Goal: Information Seeking & Learning: Get advice/opinions

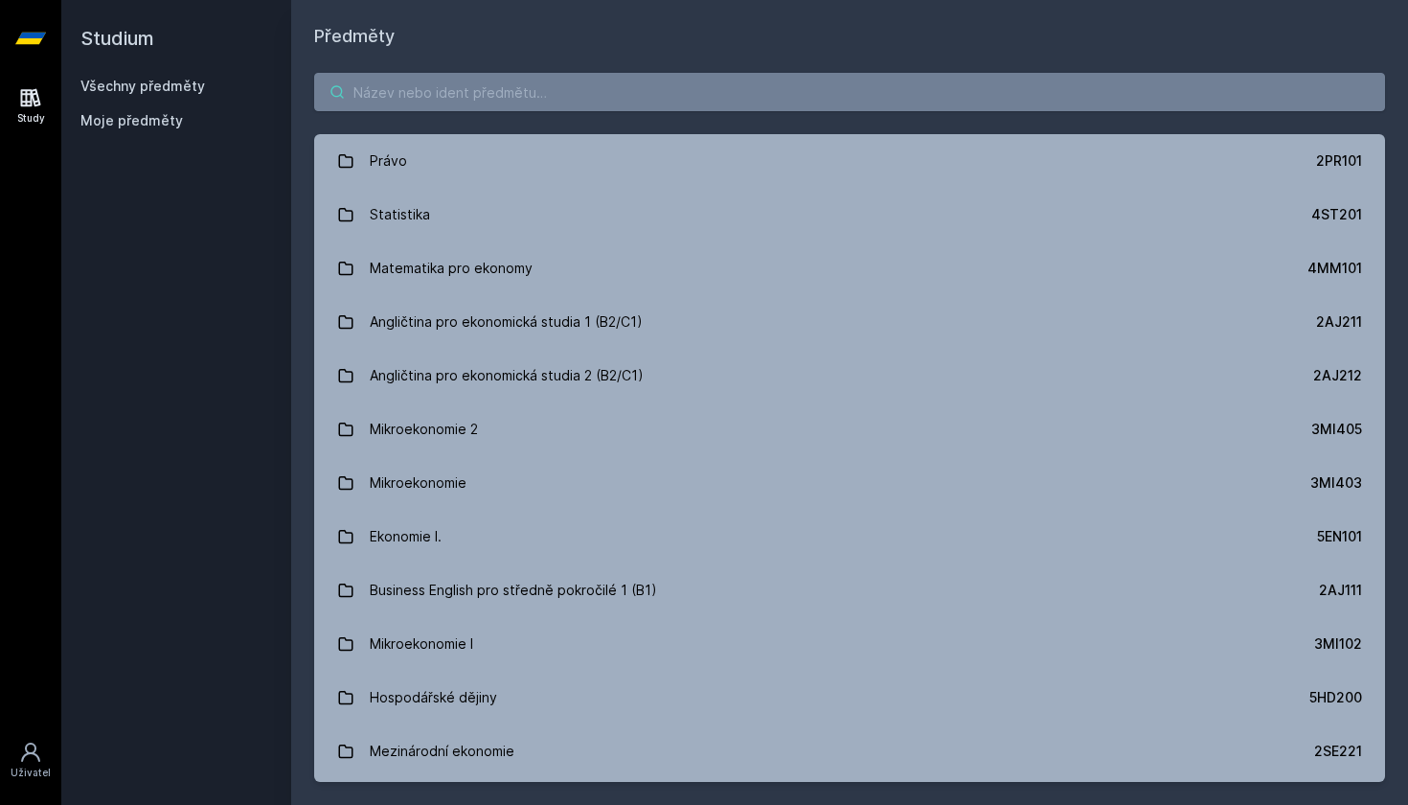
click at [638, 83] on input "search" at bounding box center [849, 92] width 1071 height 38
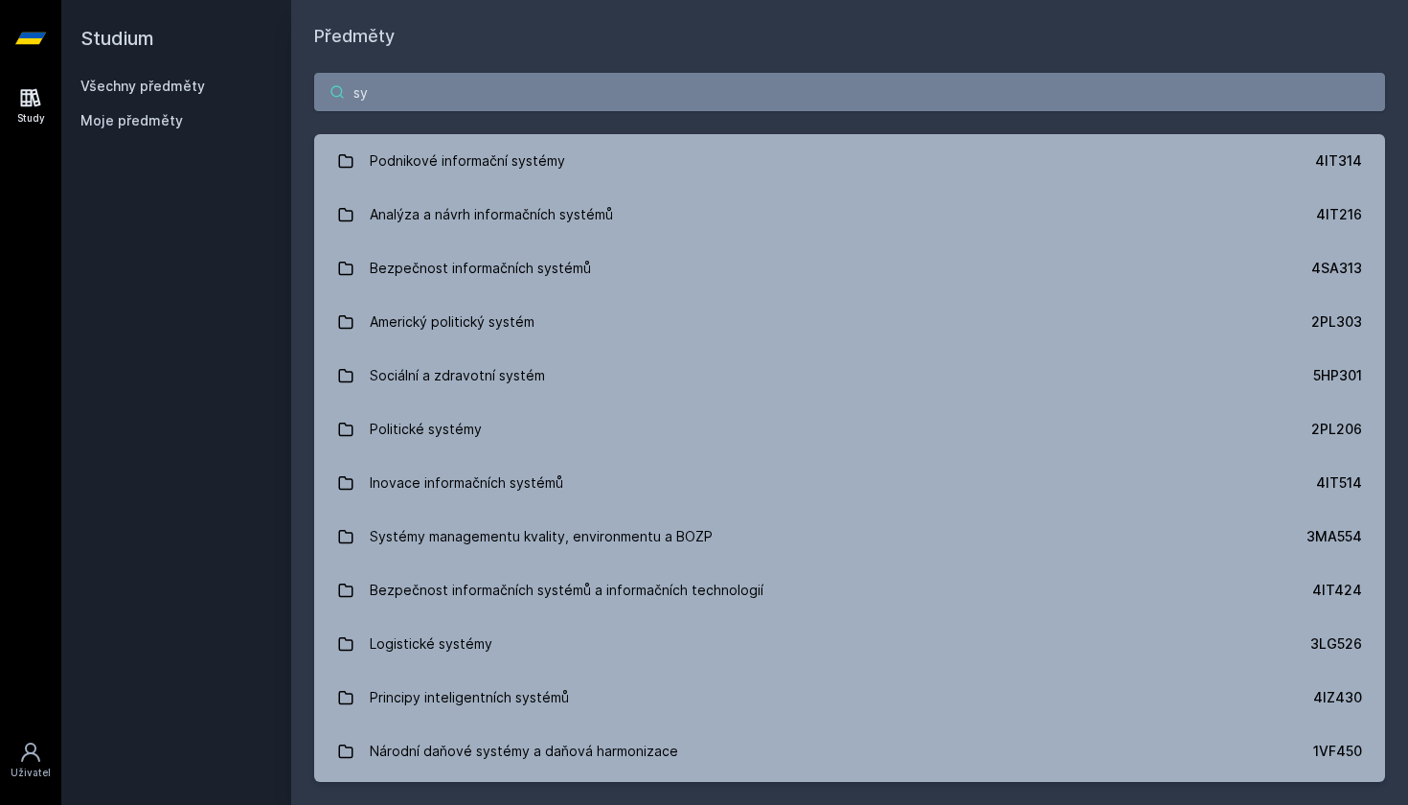
type input "s"
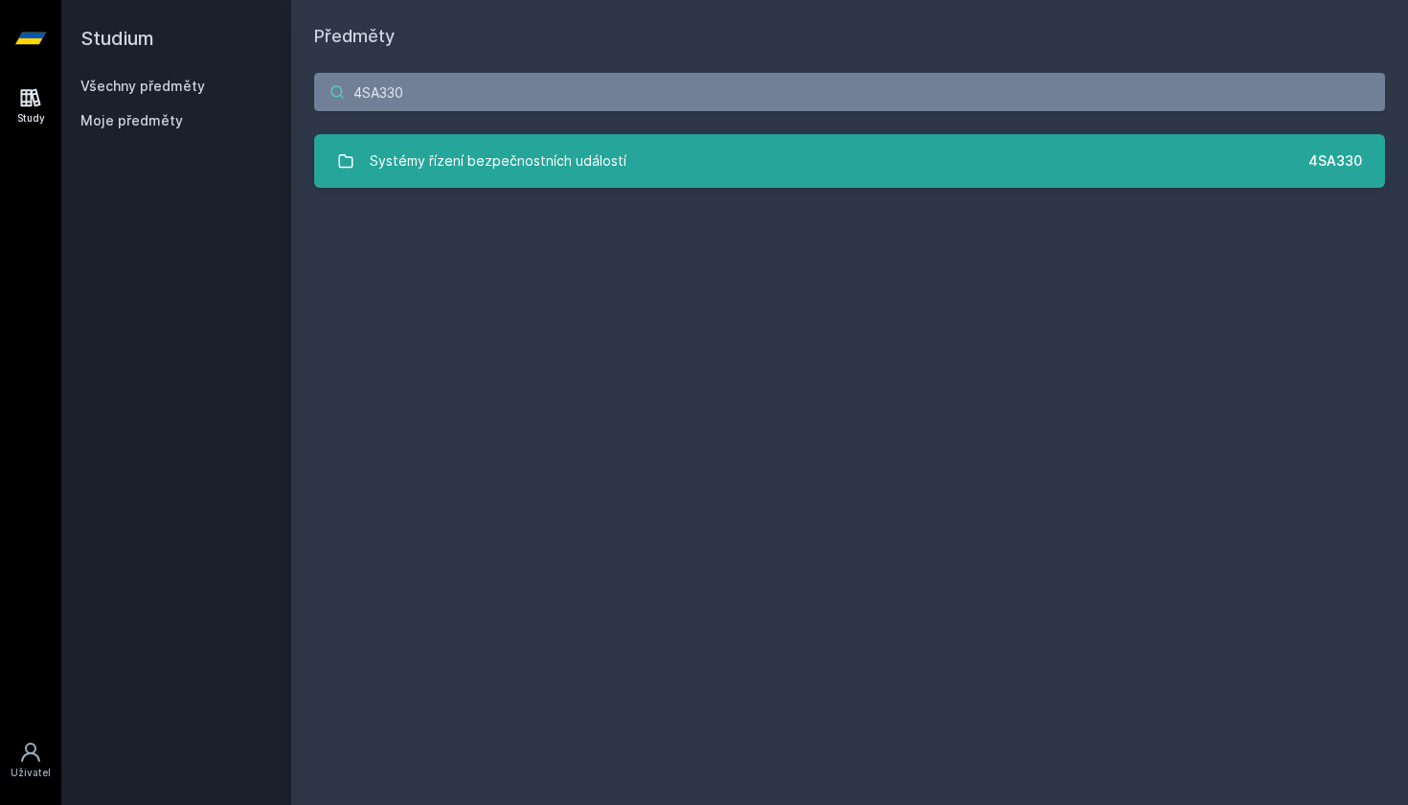
type input "4SA330"
click at [381, 159] on div "Systémy řízení bezpečnostních událostí" at bounding box center [498, 161] width 257 height 38
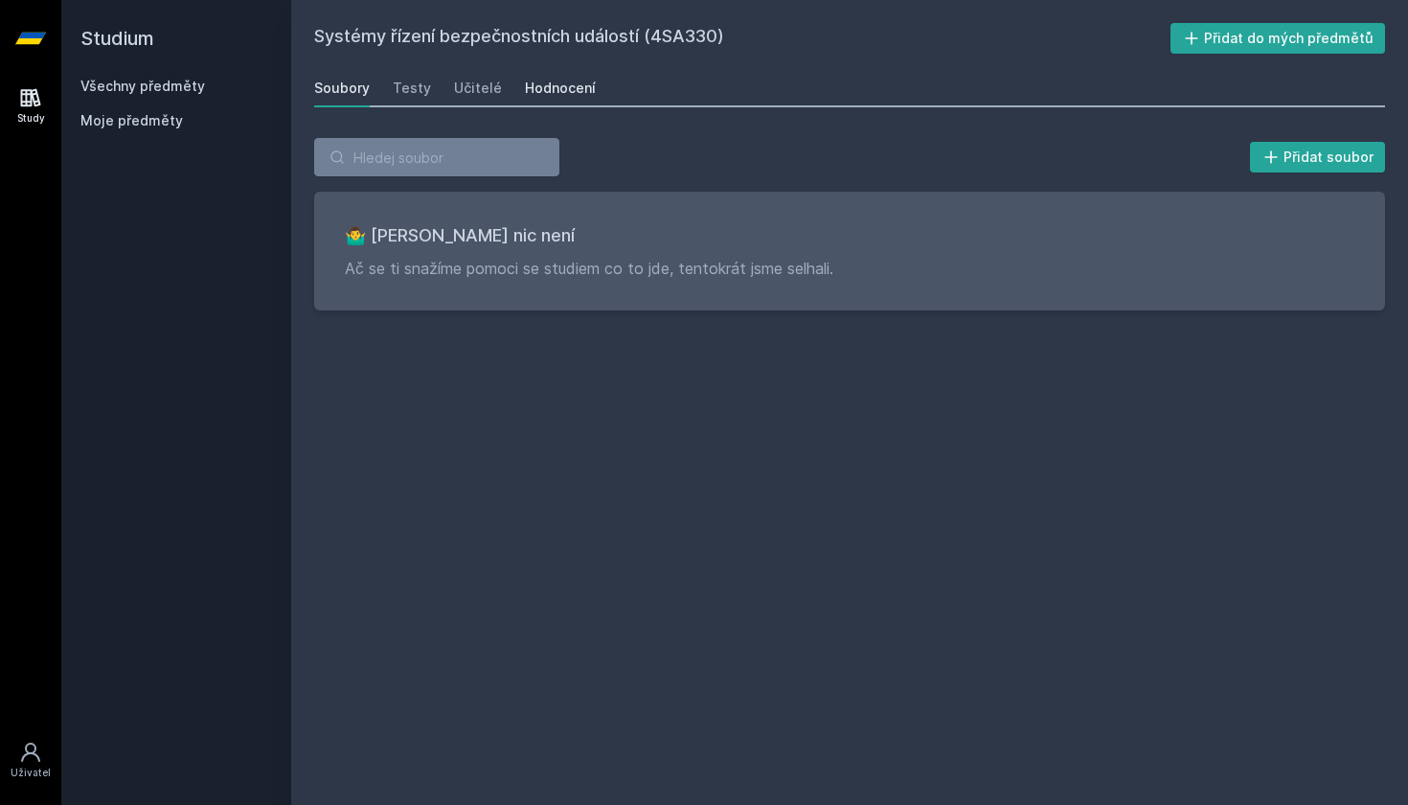
click at [566, 85] on div "Hodnocení" at bounding box center [560, 88] width 71 height 19
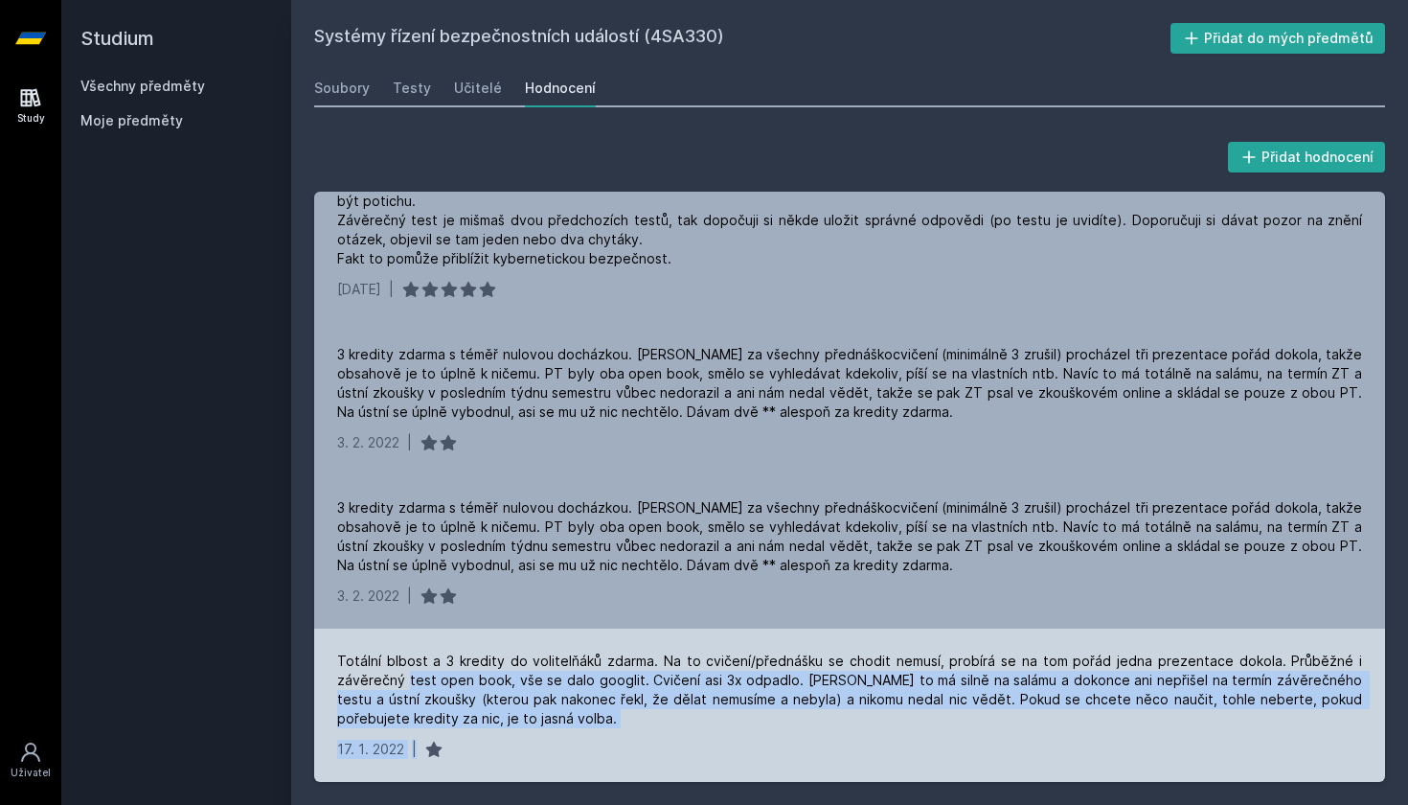
drag, startPoint x: 404, startPoint y: 669, endPoint x: 514, endPoint y: 736, distance: 128.4
click at [514, 736] on div "Totální blbost a 3 kredity do volitelňáků zdarma. Na to cvičení/přednášku se ch…" at bounding box center [849, 704] width 1071 height 153
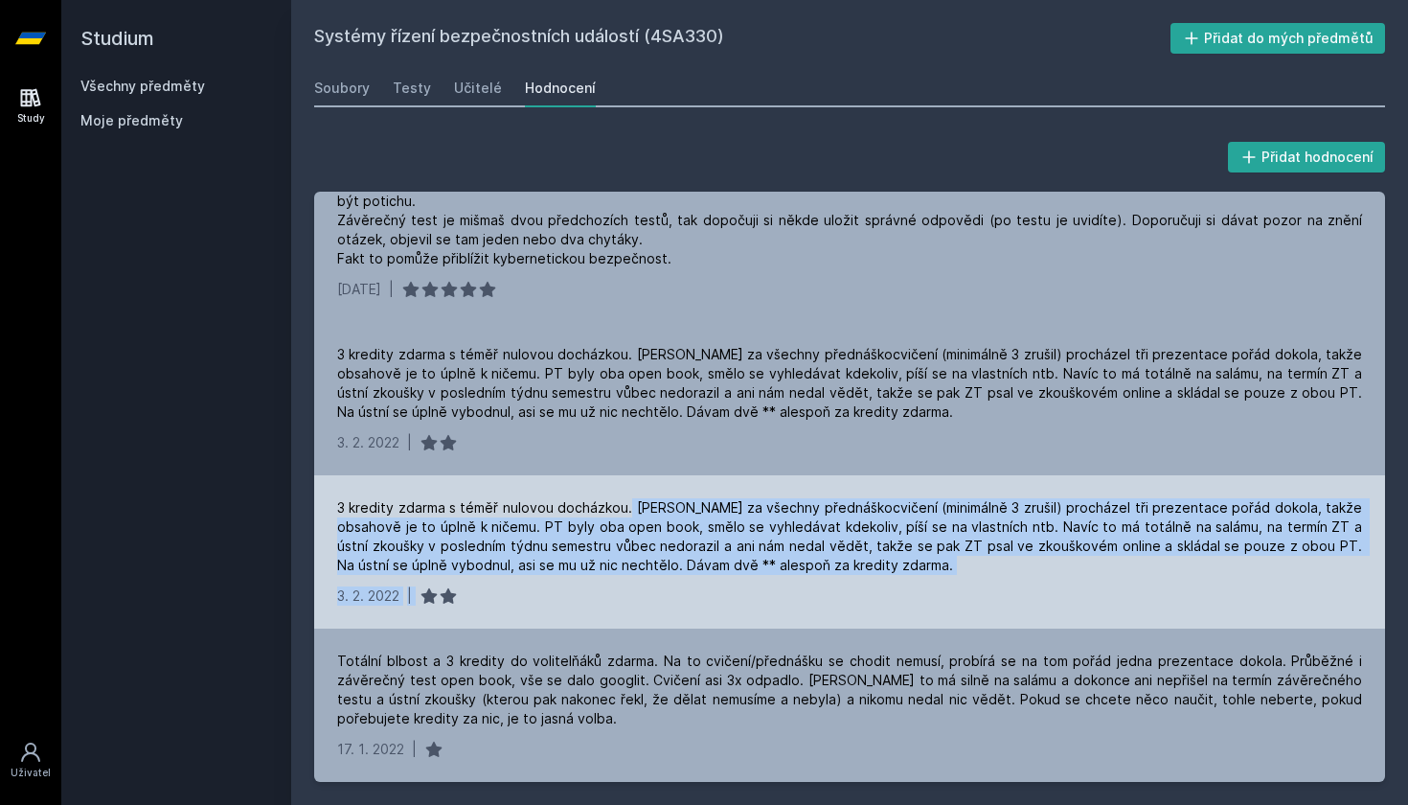
drag, startPoint x: 647, startPoint y: 506, endPoint x: 984, endPoint y: 601, distance: 349.5
click at [984, 601] on div "3 kredity zdarma s téměř nulovou docházkou. [PERSON_NAME] za všechny přednáškoc…" at bounding box center [849, 551] width 1071 height 153
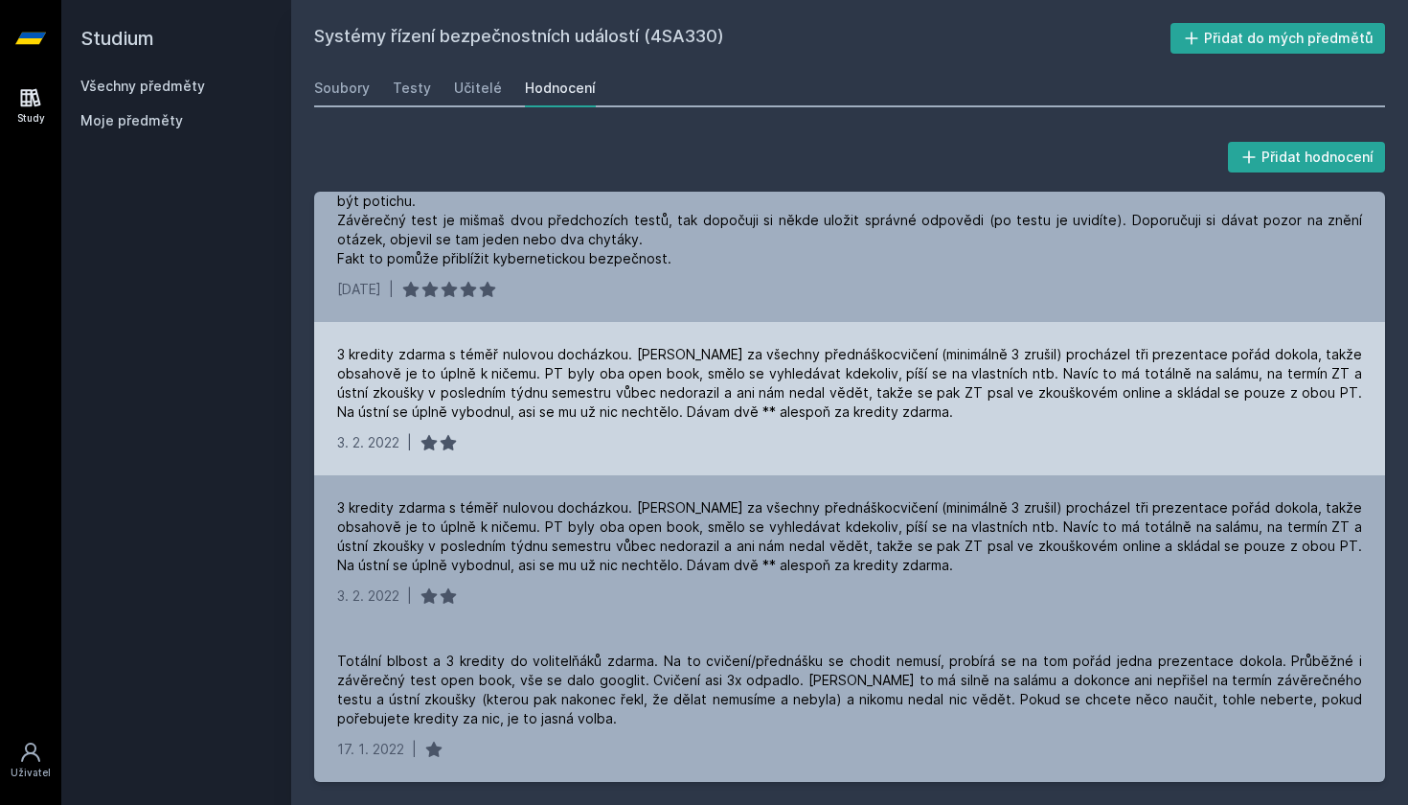
click at [970, 435] on div "[DATE] |" at bounding box center [849, 442] width 1025 height 19
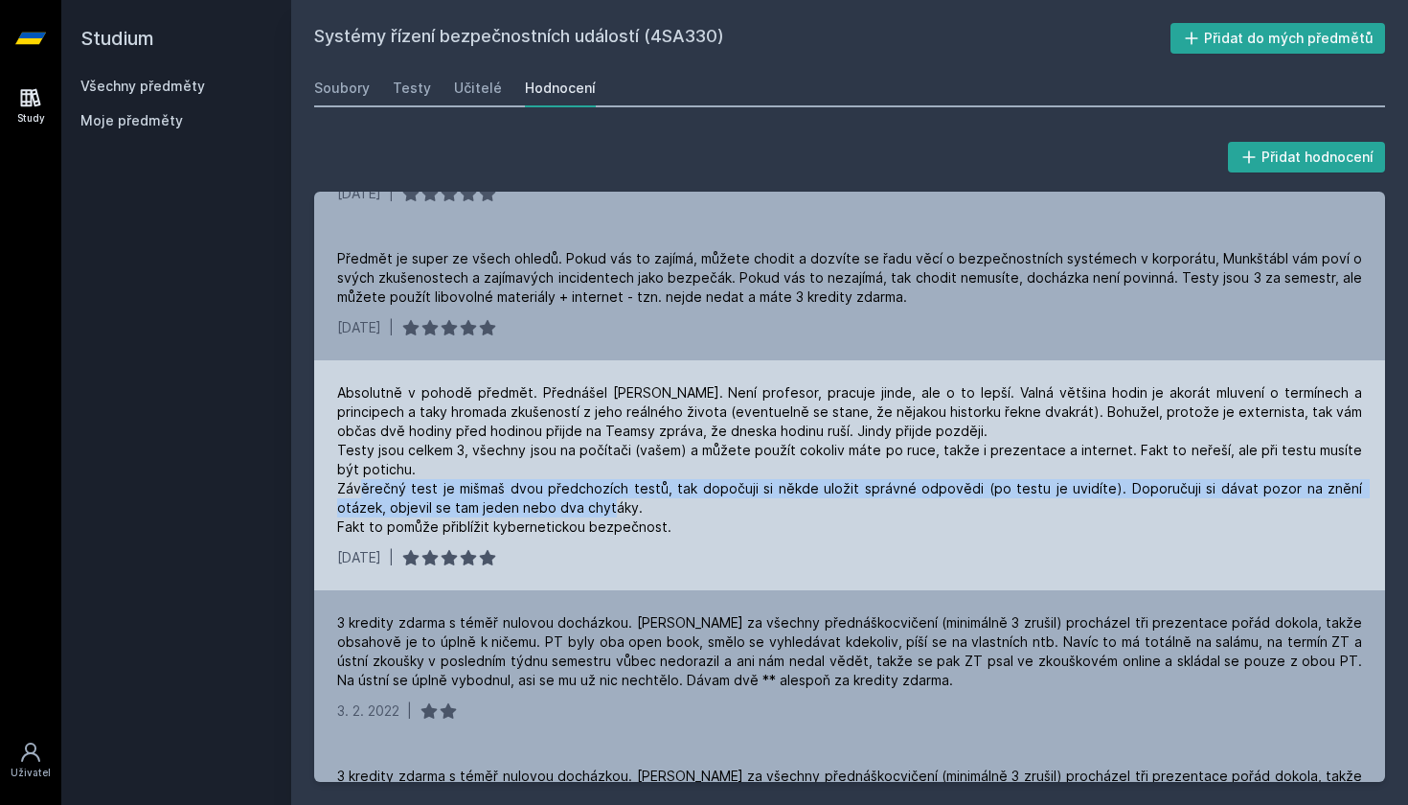
drag, startPoint x: 389, startPoint y: 489, endPoint x: 584, endPoint y: 502, distance: 195.8
click at [584, 503] on div "Absolutně v pohodě předmět. Přednášel [PERSON_NAME]. Není profesor, pracuje jin…" at bounding box center [849, 459] width 1025 height 153
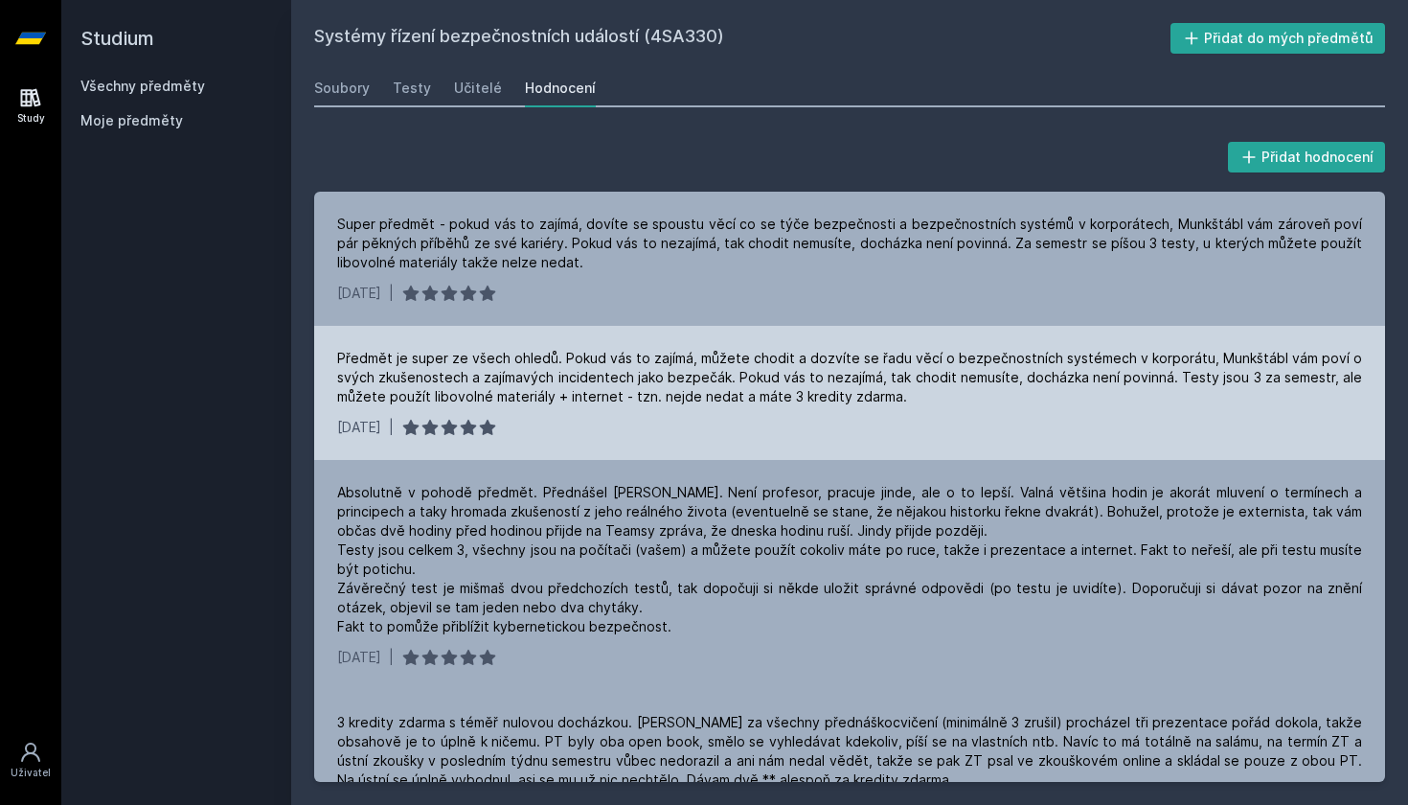
click at [805, 366] on div "Předmět je super ze všech ohledů. Pokud vás to zajímá, můžete chodit a dozvíte …" at bounding box center [849, 377] width 1025 height 57
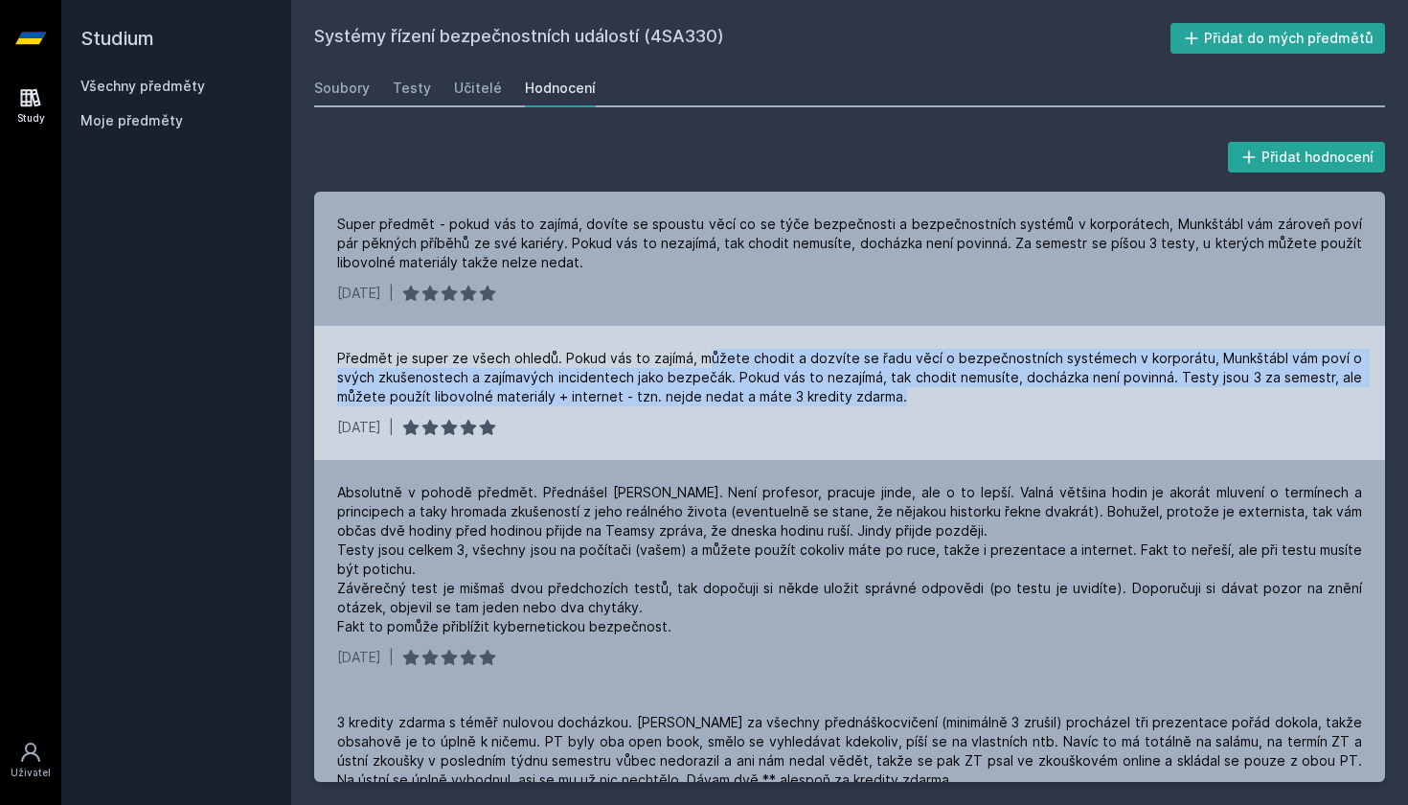
drag, startPoint x: 712, startPoint y: 355, endPoint x: 910, endPoint y: 407, distance: 204.9
click at [909, 406] on div "Předmět je super ze všech ohledů. Pokud vás to zajímá, můžete chodit a dozvíte …" at bounding box center [849, 393] width 1071 height 134
